Goal: Navigation & Orientation: Find specific page/section

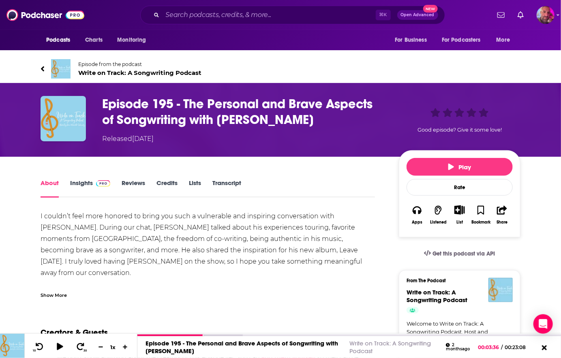
click at [43, 66] on icon at bounding box center [42, 68] width 3 height 5
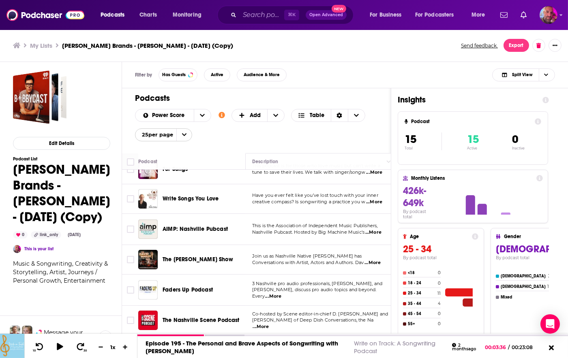
scroll to position [264, 0]
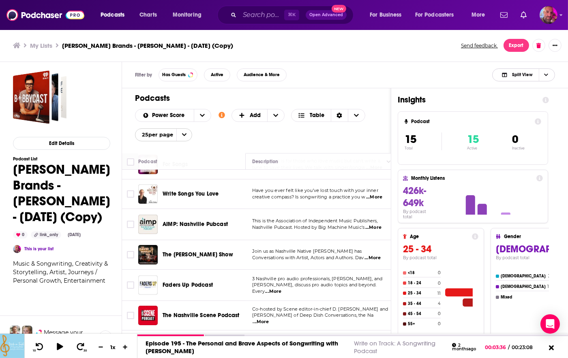
click at [548, 78] on span "Choose View" at bounding box center [546, 75] width 14 height 12
click at [533, 101] on span "Podcast Only" at bounding box center [528, 102] width 40 height 4
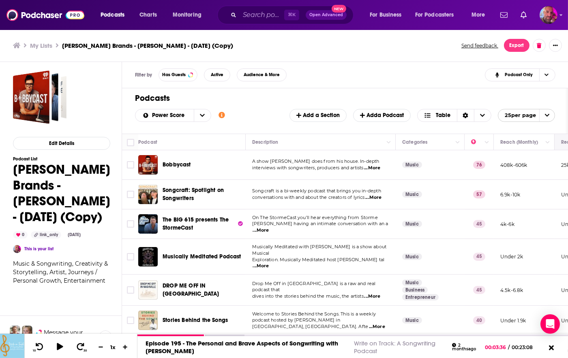
scroll to position [246, 0]
